Goal: Find specific page/section: Find specific page/section

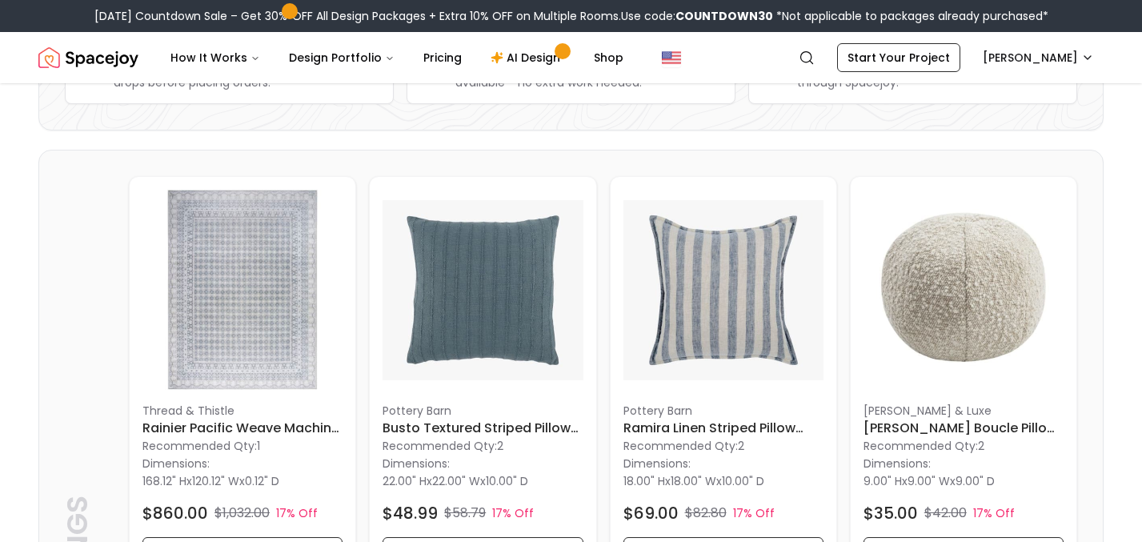
scroll to position [328, 0]
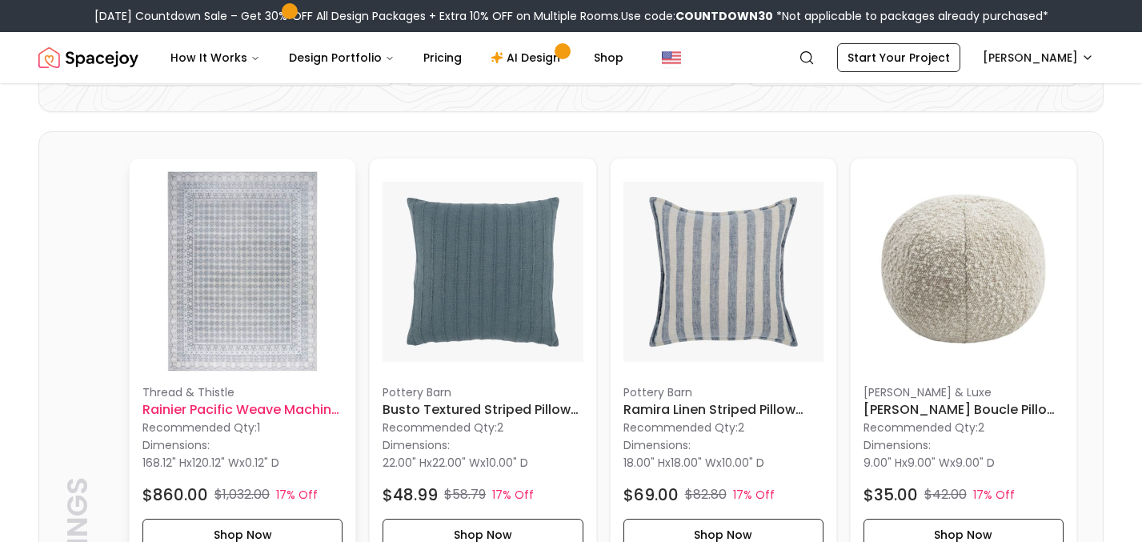
click at [275, 256] on img at bounding box center [243, 271] width 200 height 200
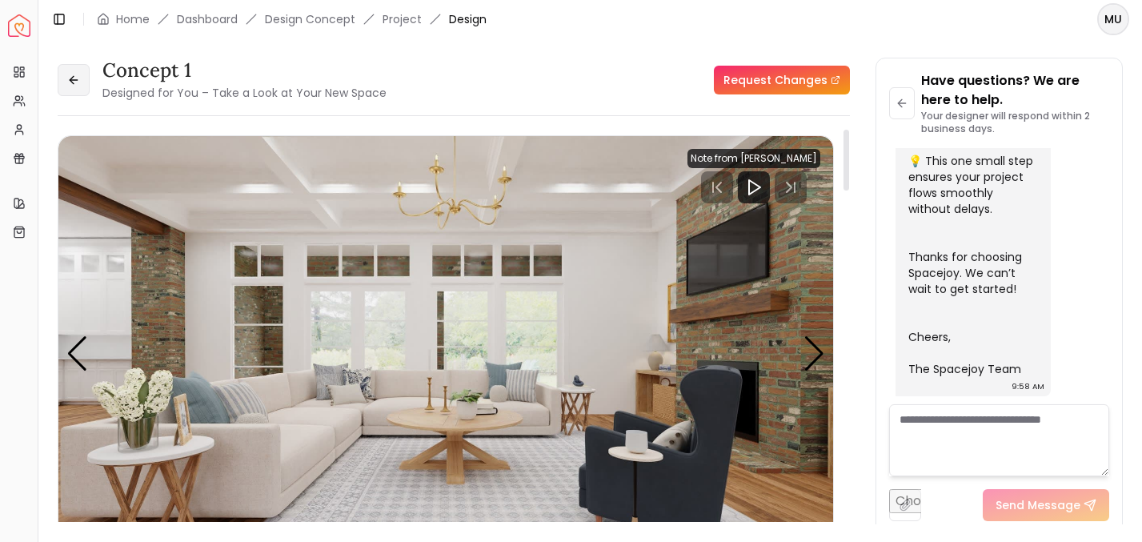
click at [70, 88] on button at bounding box center [74, 80] width 32 height 32
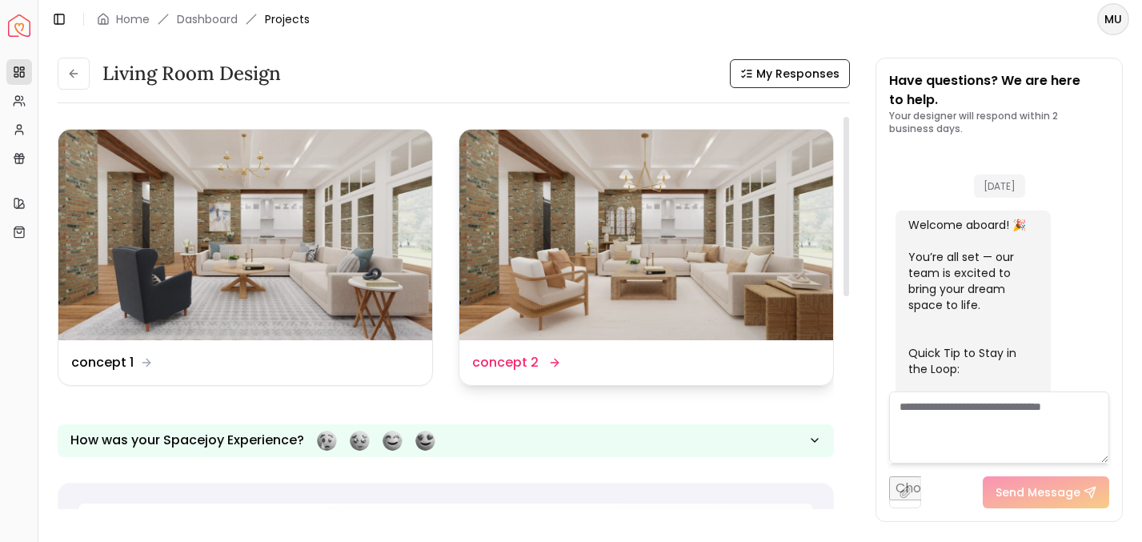
scroll to position [701, 0]
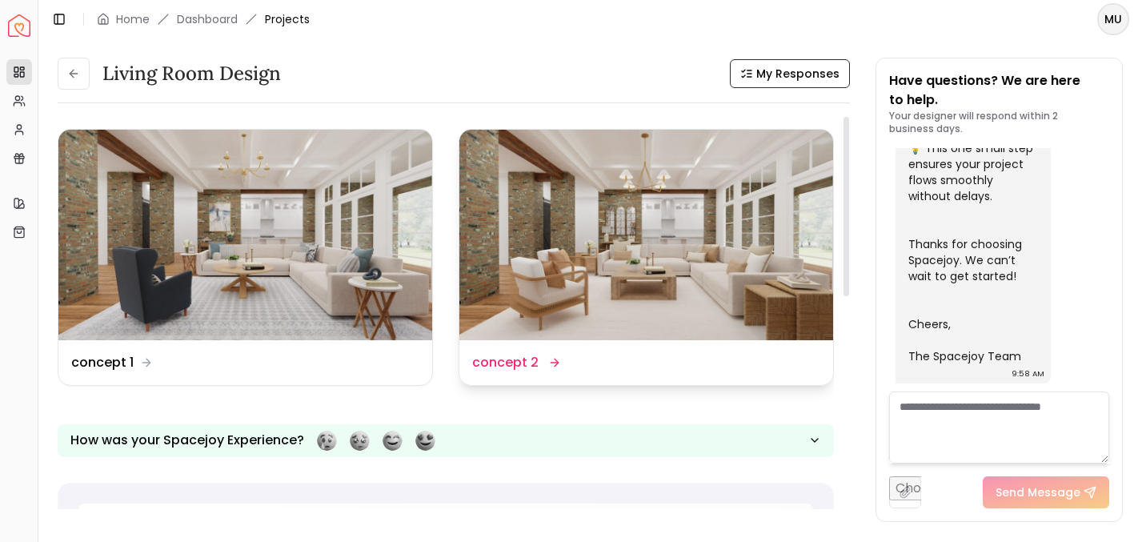
click at [601, 230] on img at bounding box center [647, 235] width 374 height 211
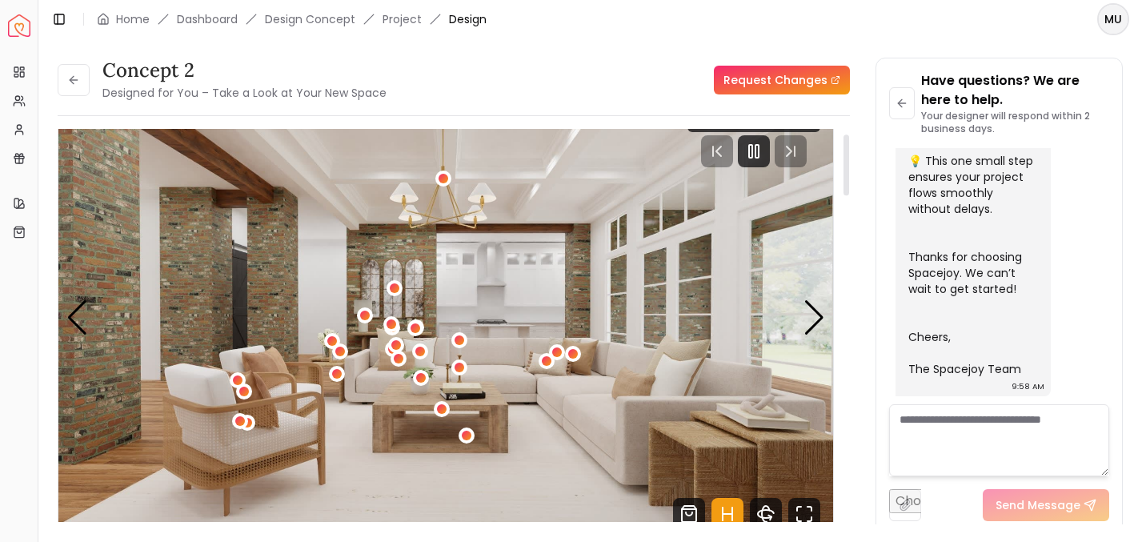
scroll to position [27, 0]
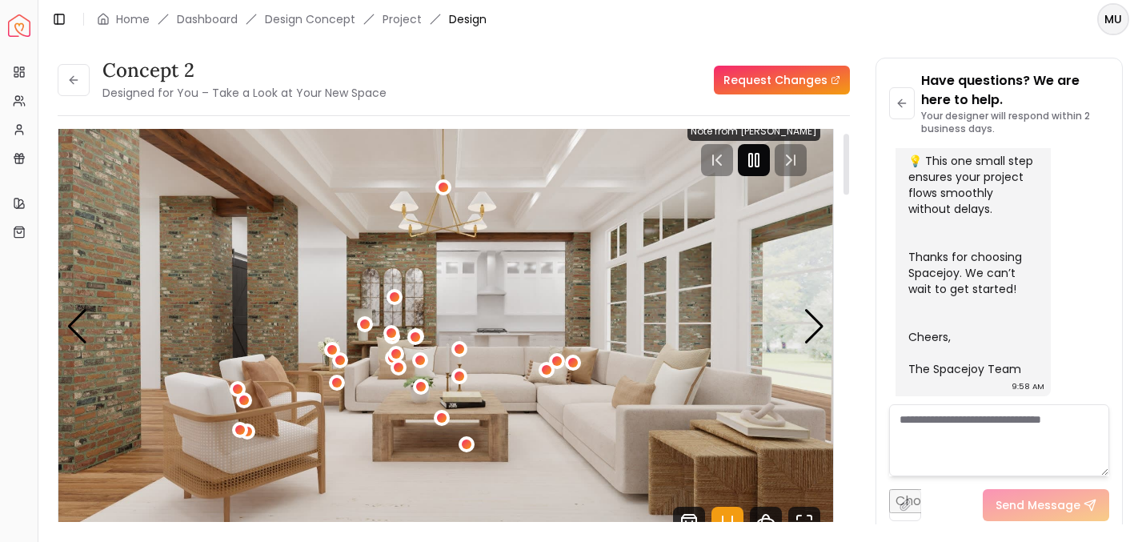
click at [752, 162] on icon "Pause" at bounding box center [754, 160] width 19 height 19
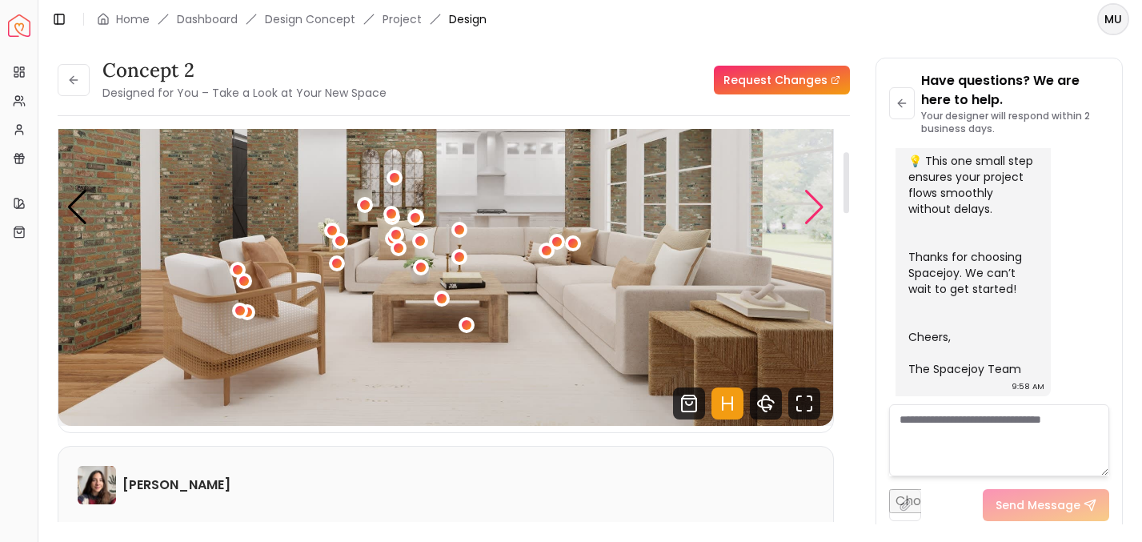
click at [811, 207] on div "Next slide" at bounding box center [815, 207] width 22 height 35
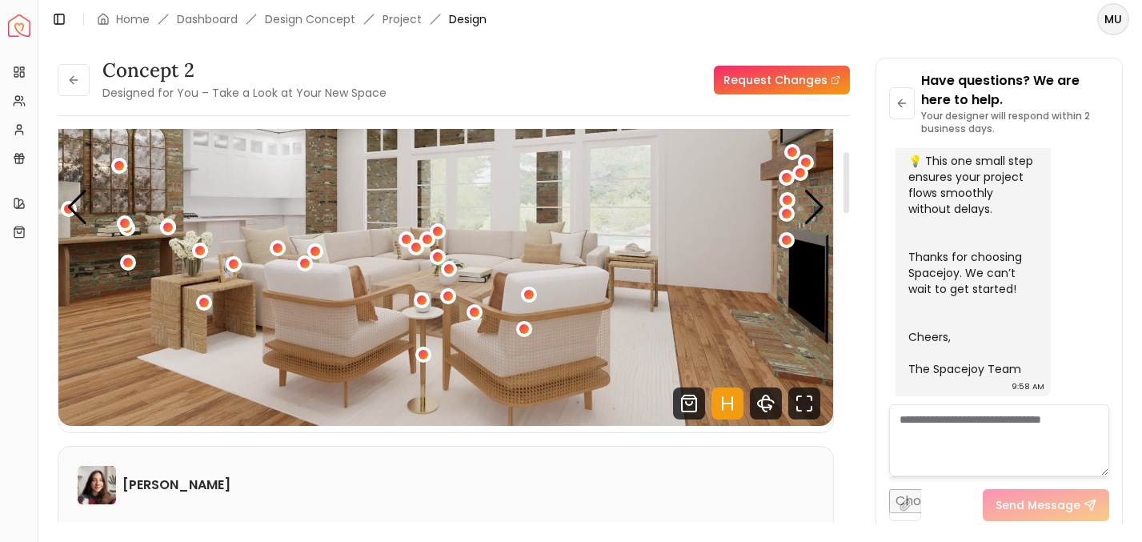
click at [729, 406] on icon "Hotspots Toggle" at bounding box center [728, 403] width 32 height 32
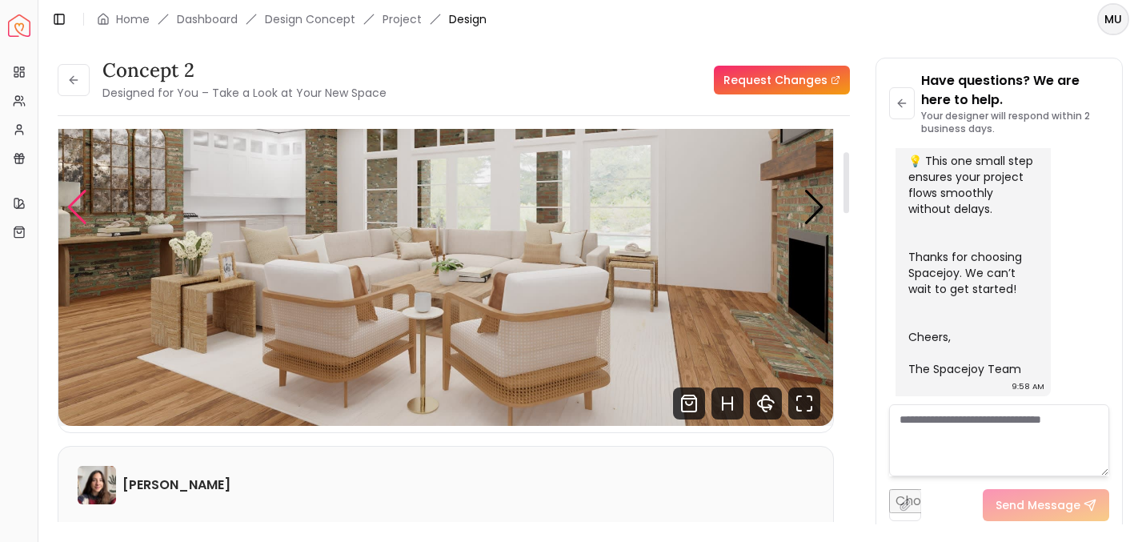
click at [74, 216] on div "Previous slide" at bounding box center [77, 207] width 22 height 35
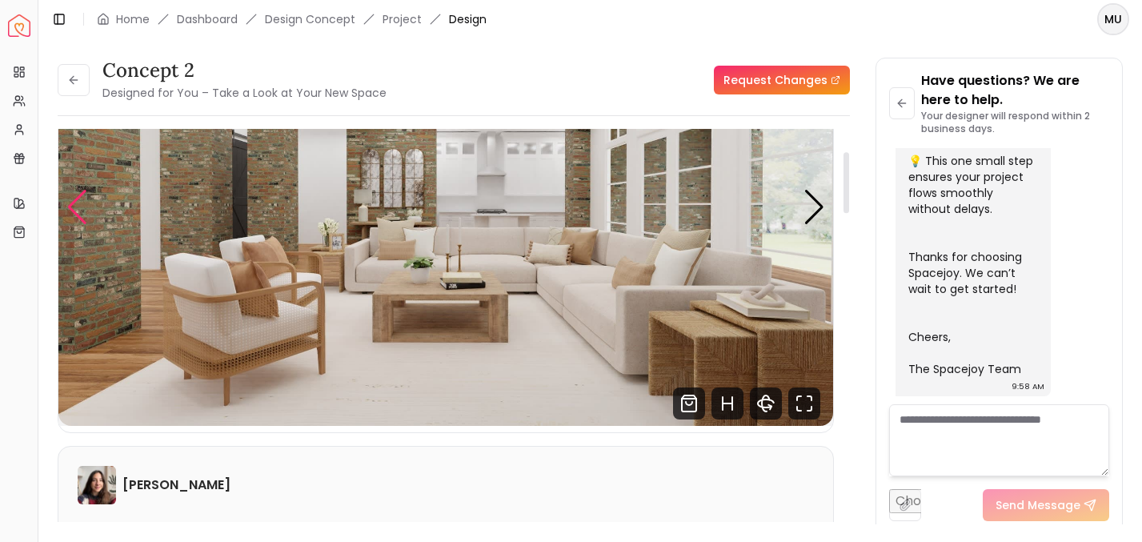
click at [74, 216] on div "Previous slide" at bounding box center [77, 207] width 22 height 35
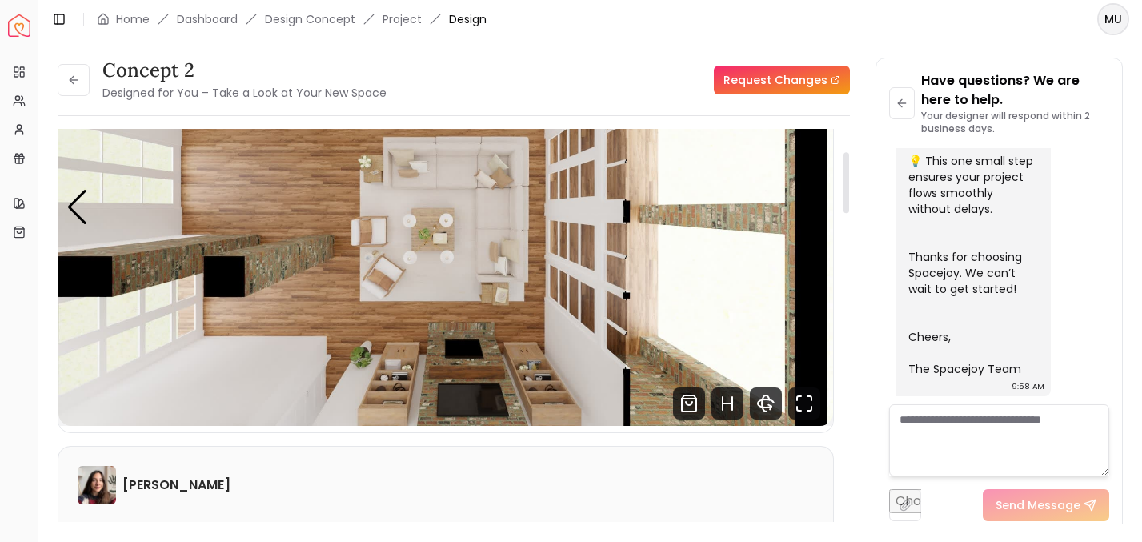
drag, startPoint x: 74, startPoint y: 216, endPoint x: 91, endPoint y: 279, distance: 64.7
click at [91, 278] on div "Carousel" at bounding box center [445, 208] width 775 height 436
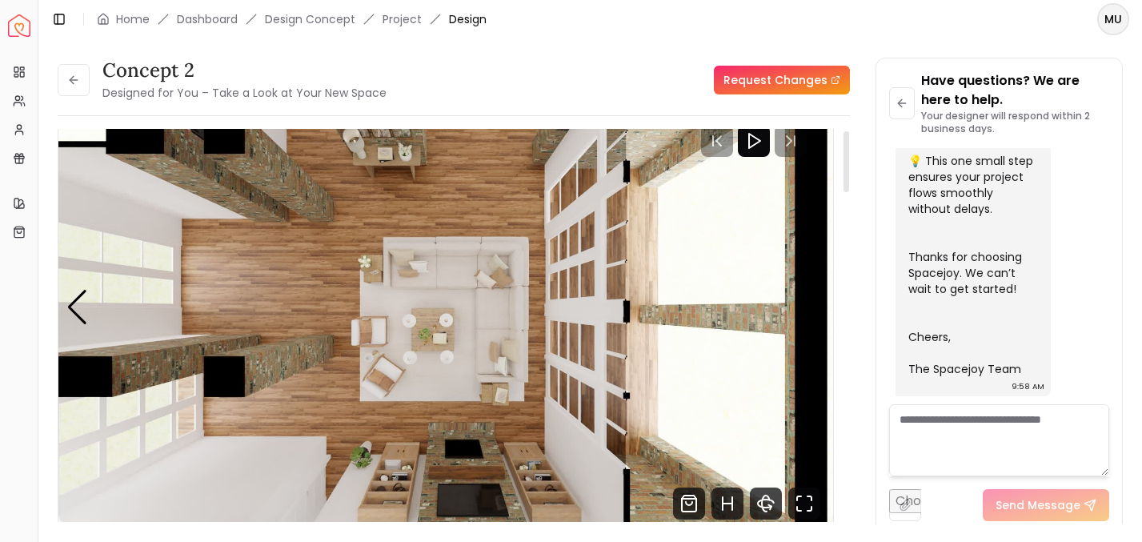
scroll to position [48, 0]
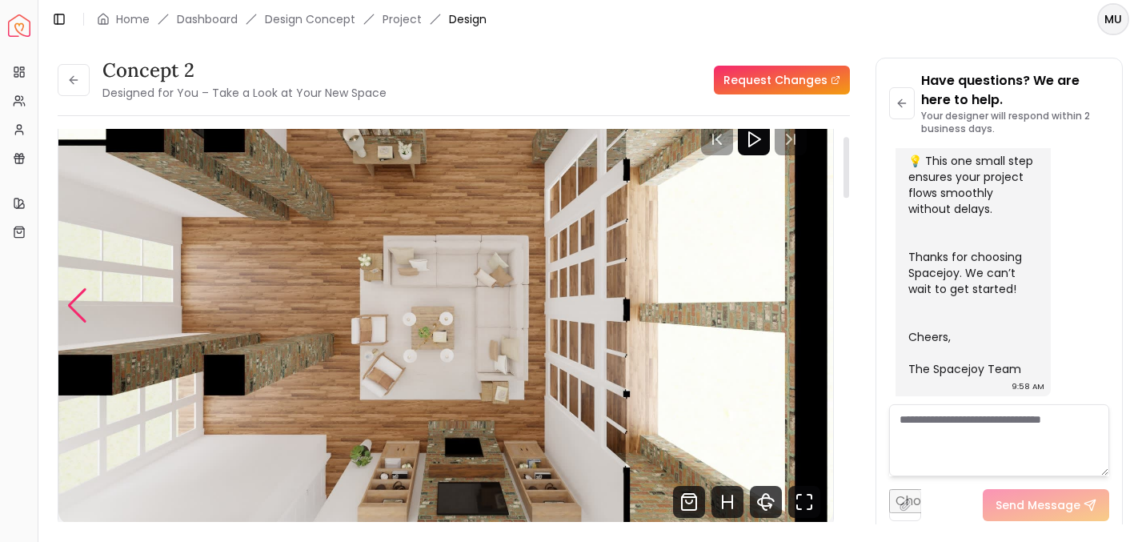
click at [81, 297] on div "Previous slide" at bounding box center [77, 305] width 22 height 35
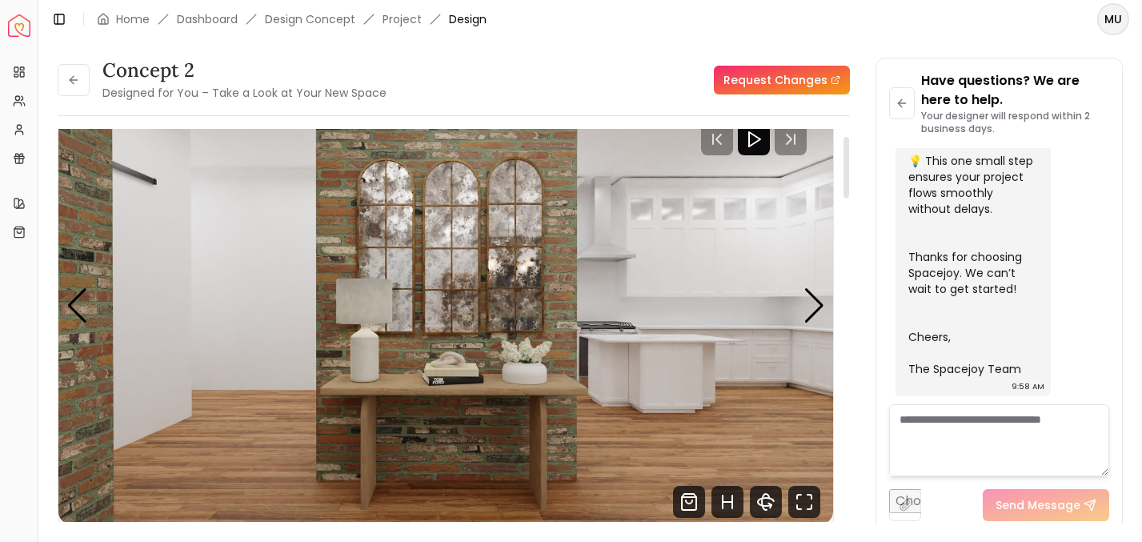
drag, startPoint x: 81, startPoint y: 297, endPoint x: 91, endPoint y: 306, distance: 13.6
click at [91, 306] on div "Carousel" at bounding box center [445, 306] width 775 height 436
click at [86, 299] on div "Previous slide" at bounding box center [77, 305] width 22 height 35
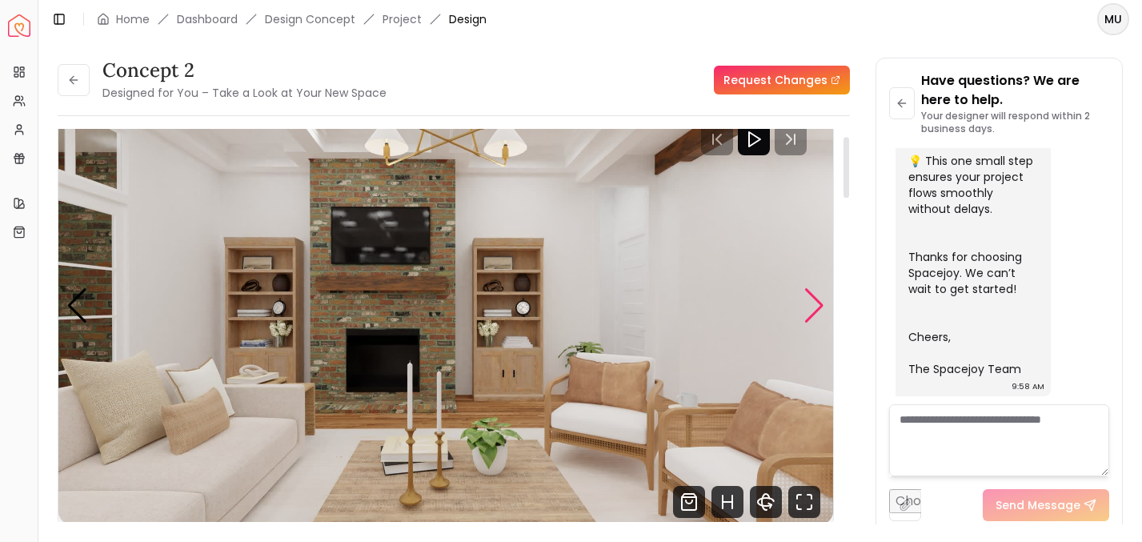
click at [823, 297] on div "Next slide" at bounding box center [815, 305] width 22 height 35
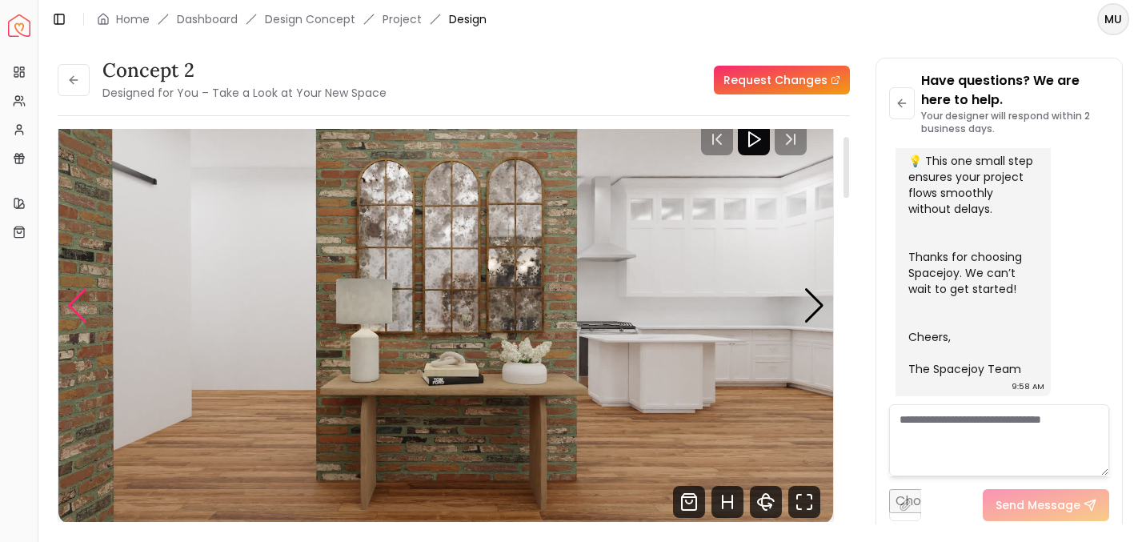
click at [86, 303] on div "Previous slide" at bounding box center [77, 305] width 22 height 35
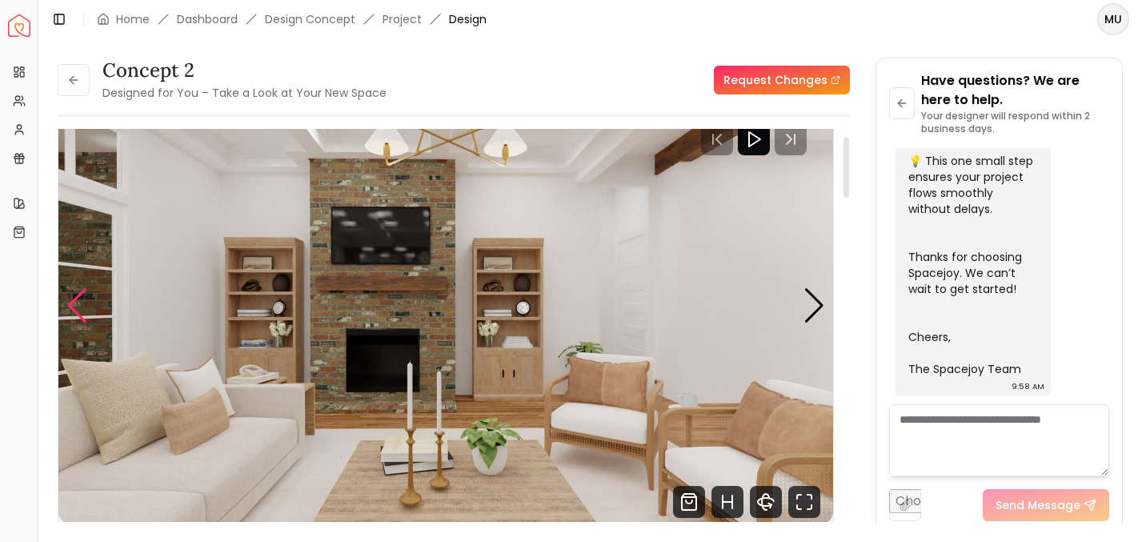
click at [86, 303] on div "Previous slide" at bounding box center [77, 305] width 22 height 35
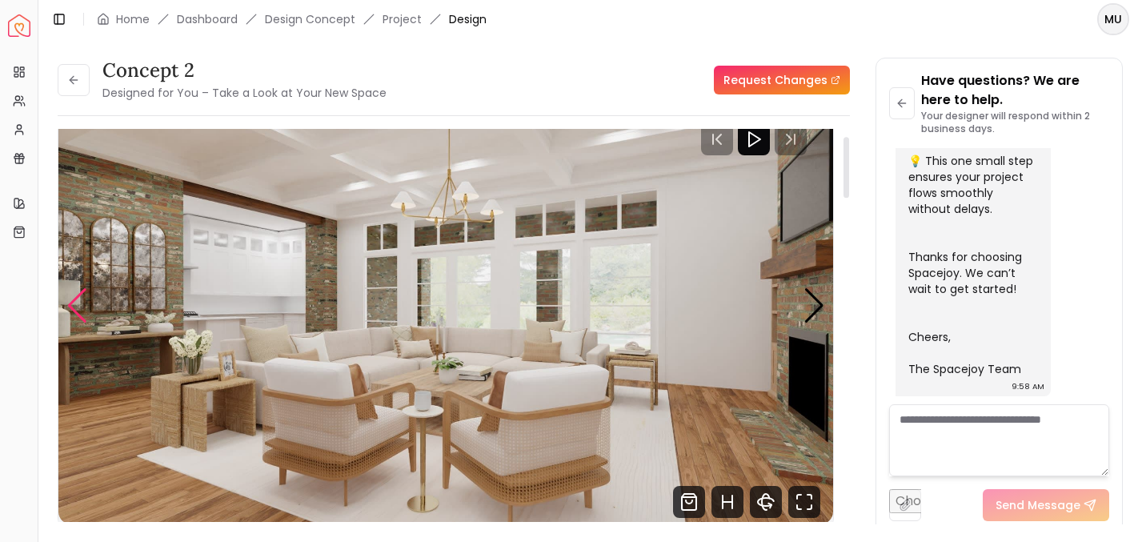
click at [86, 303] on div "Previous slide" at bounding box center [77, 305] width 22 height 35
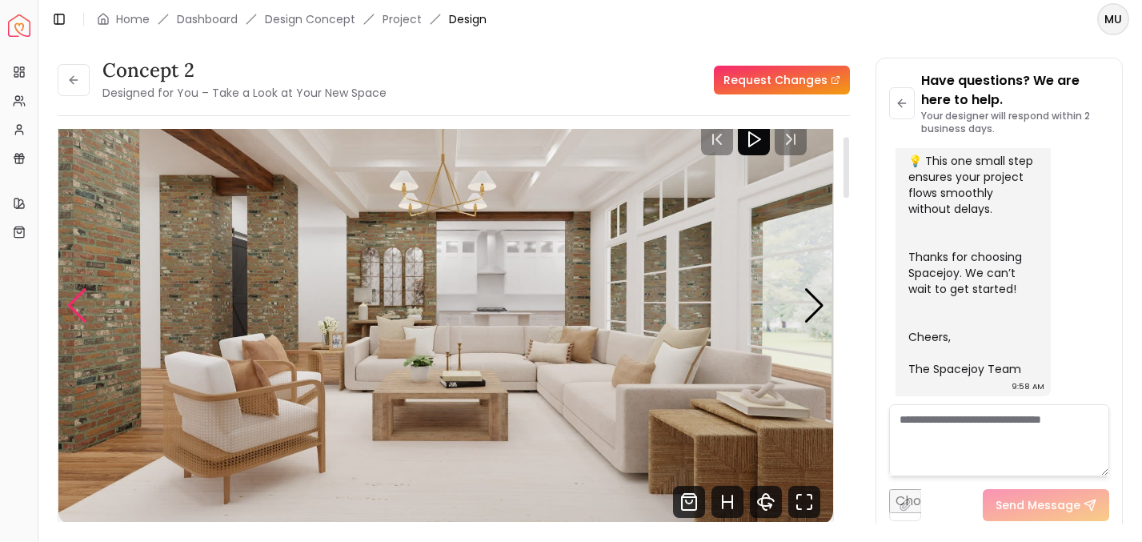
click at [86, 303] on div "Previous slide" at bounding box center [77, 305] width 22 height 35
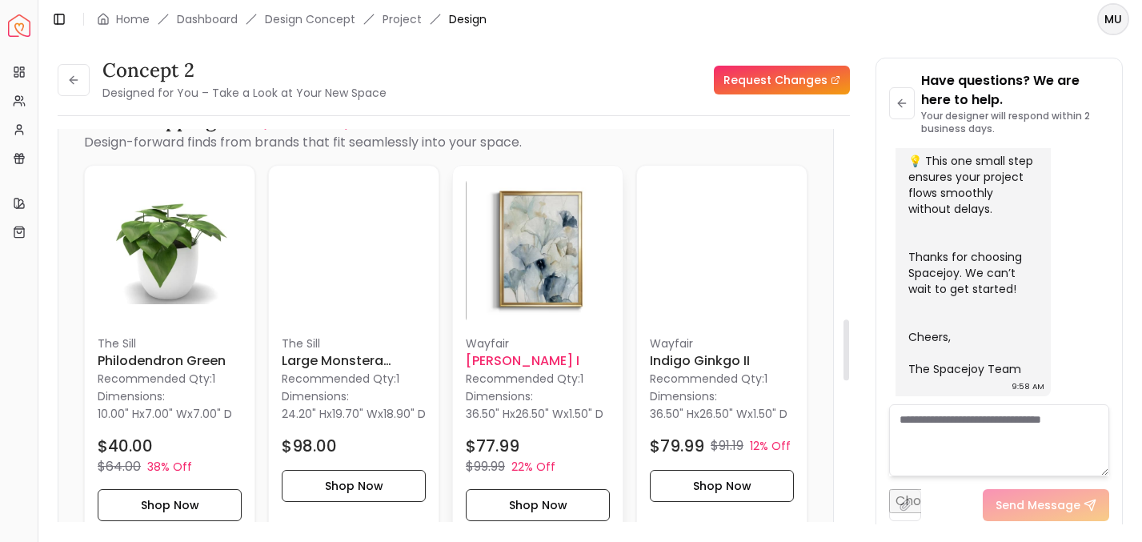
scroll to position [1245, 0]
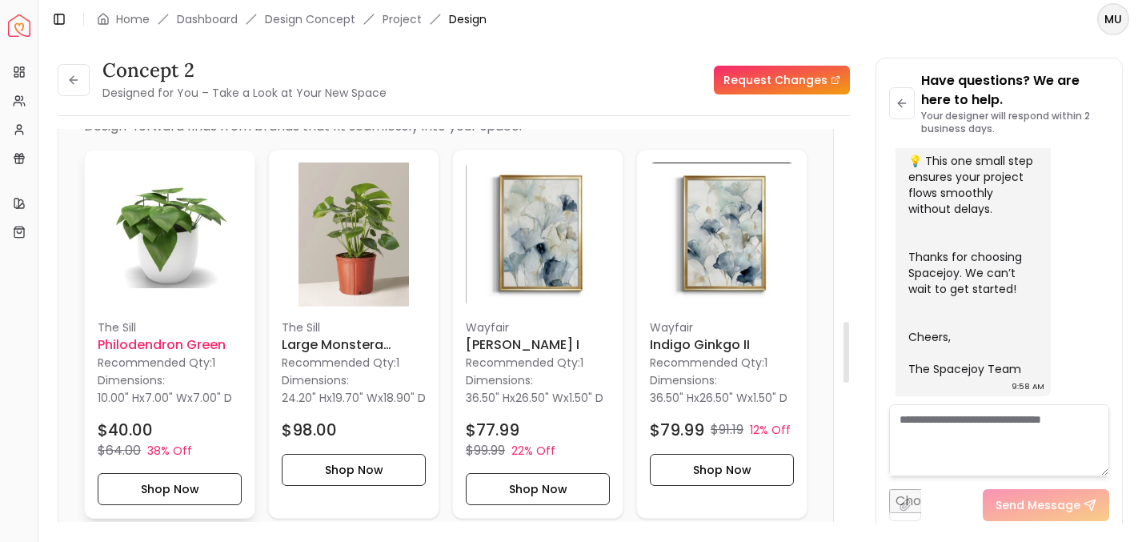
click at [195, 312] on div "The Sill Philodendron Green Recommended Qty: 1 Dimensions: 10.00" H x 7.00" W x…" at bounding box center [170, 334] width 170 height 368
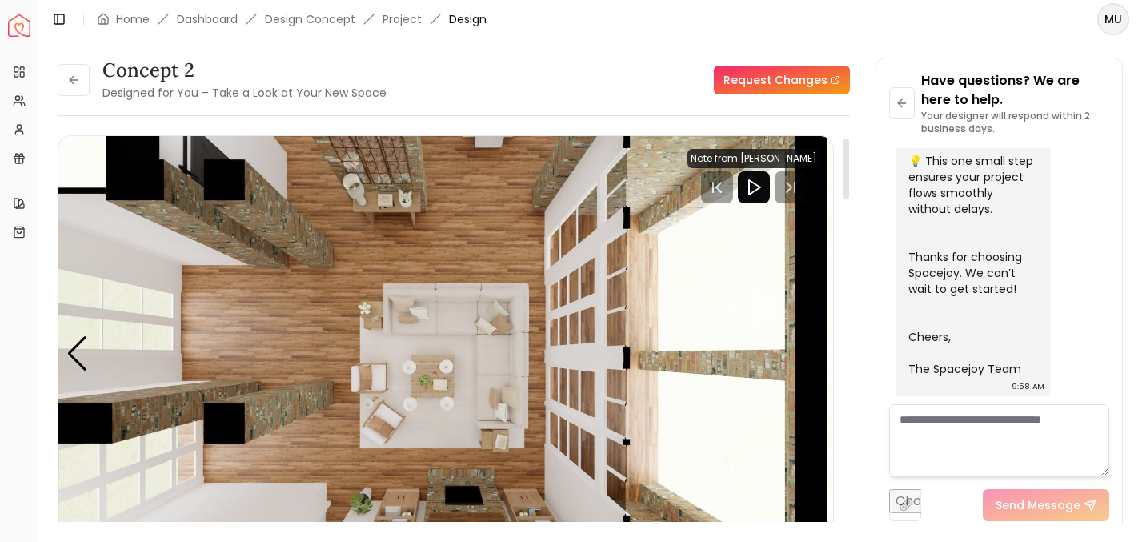
scroll to position [100, 0]
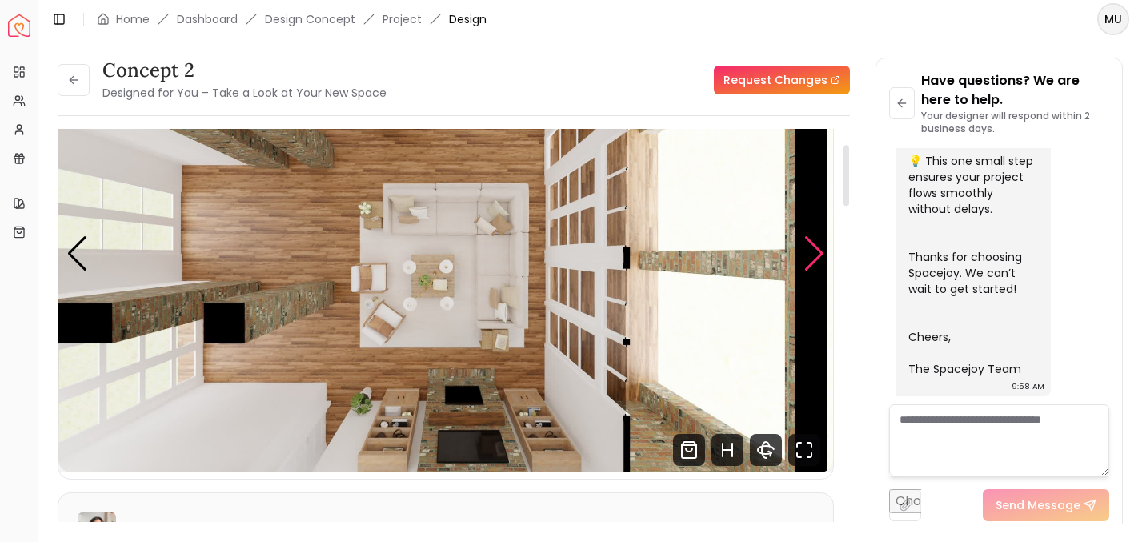
click at [812, 247] on div "Next slide" at bounding box center [815, 253] width 22 height 35
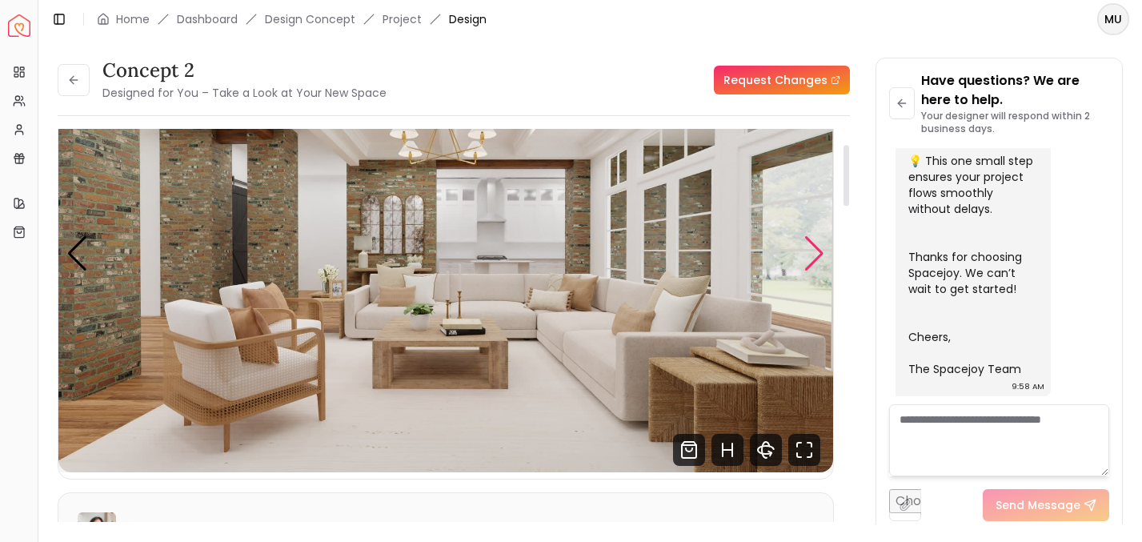
click at [812, 247] on div "Next slide" at bounding box center [815, 253] width 22 height 35
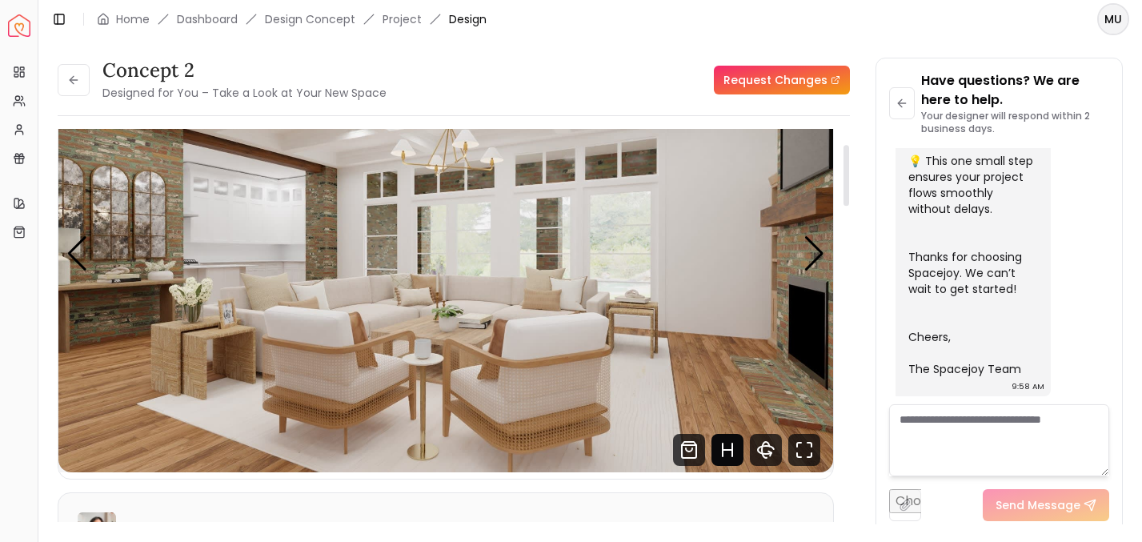
click at [725, 450] on icon "Hotspots Toggle" at bounding box center [728, 450] width 10 height 0
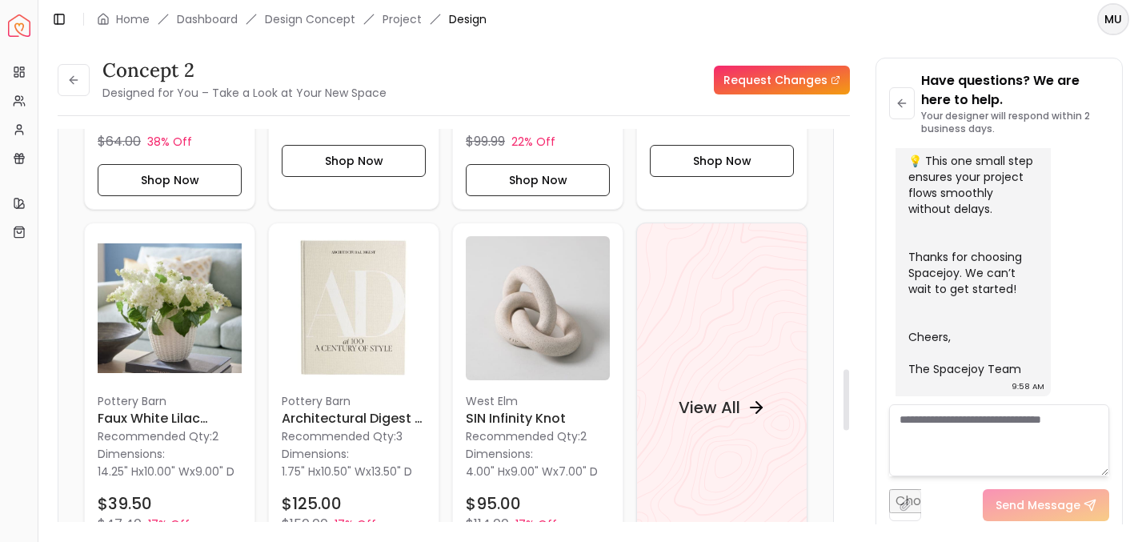
scroll to position [1607, 0]
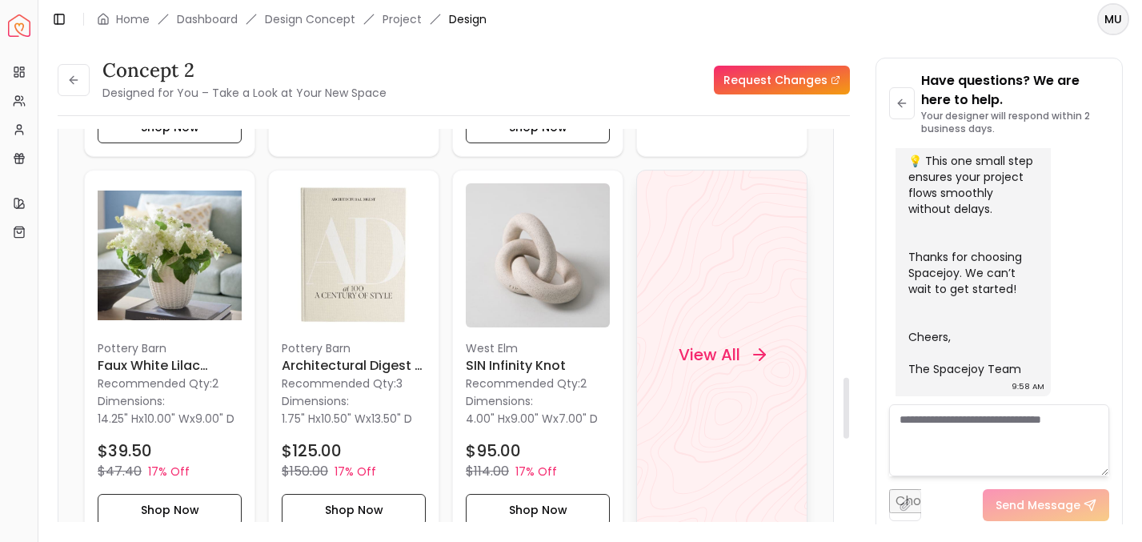
click at [752, 355] on div "View All" at bounding box center [723, 355] width 126 height 48
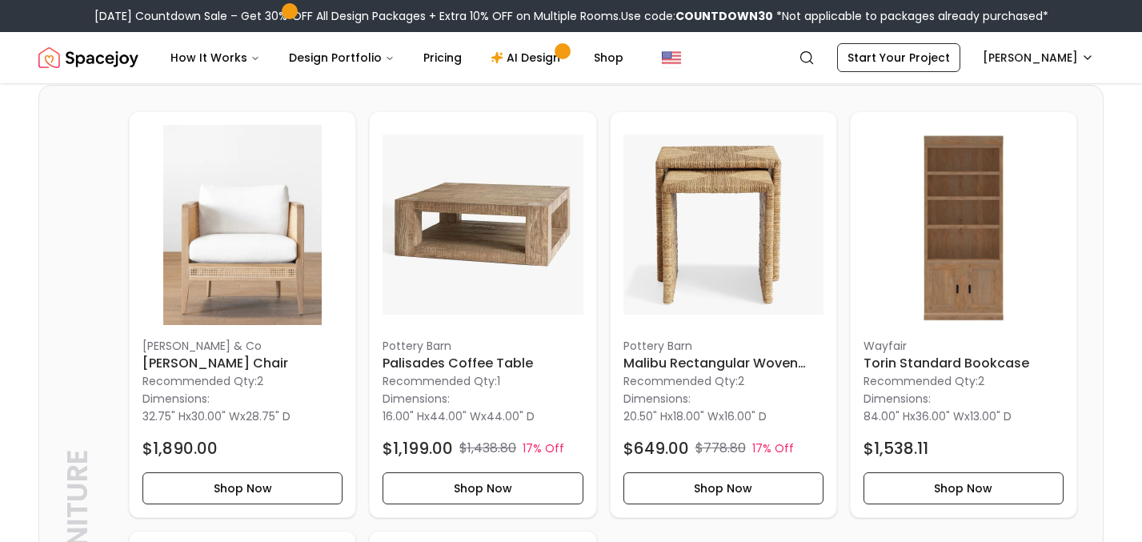
scroll to position [4870, 0]
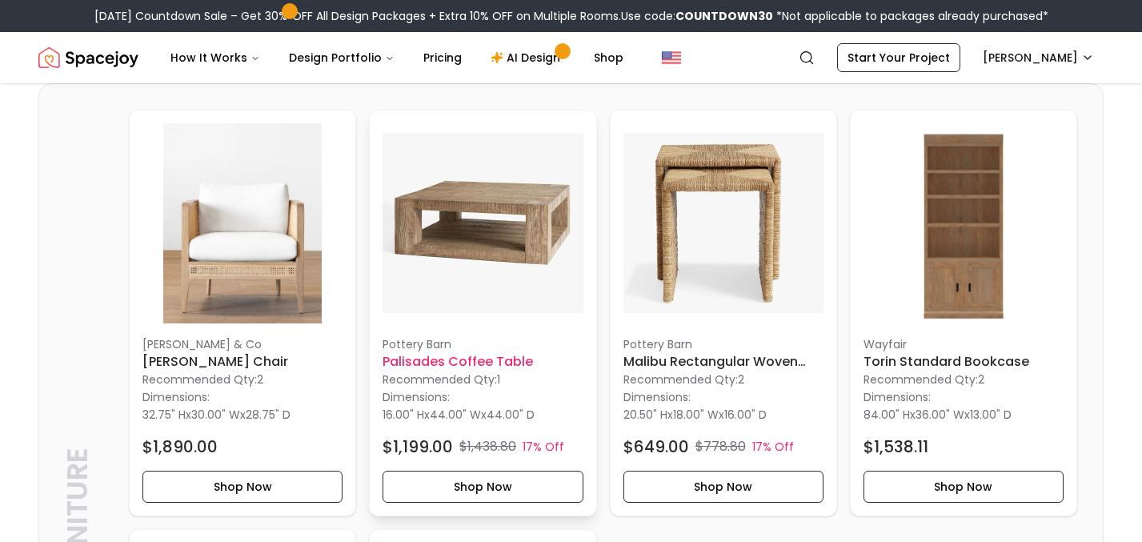
click at [535, 223] on img at bounding box center [483, 223] width 200 height 200
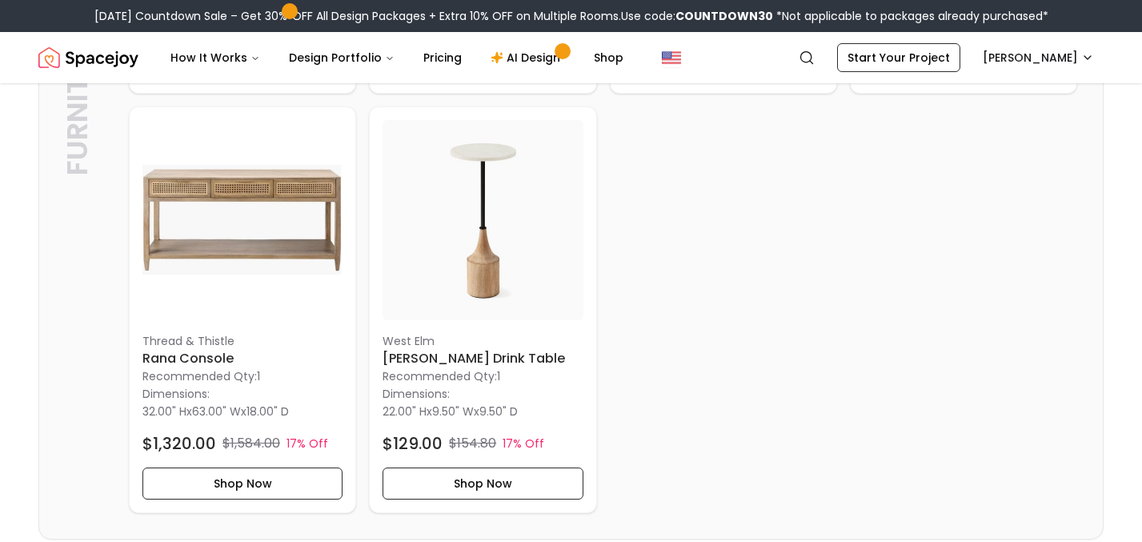
scroll to position [1736, 0]
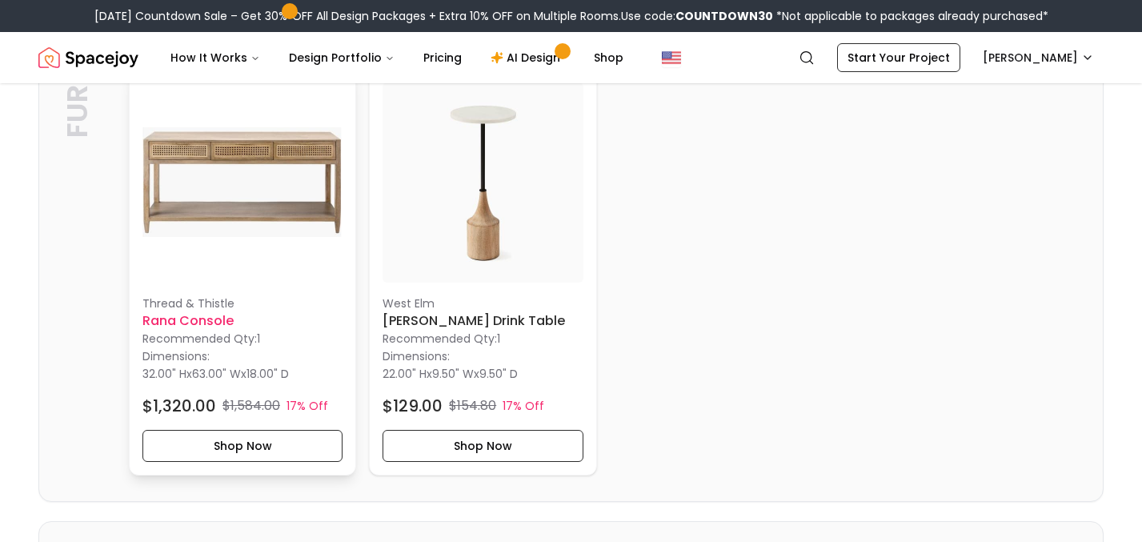
click at [304, 197] on img at bounding box center [243, 182] width 200 height 200
